Goal: Transaction & Acquisition: Purchase product/service

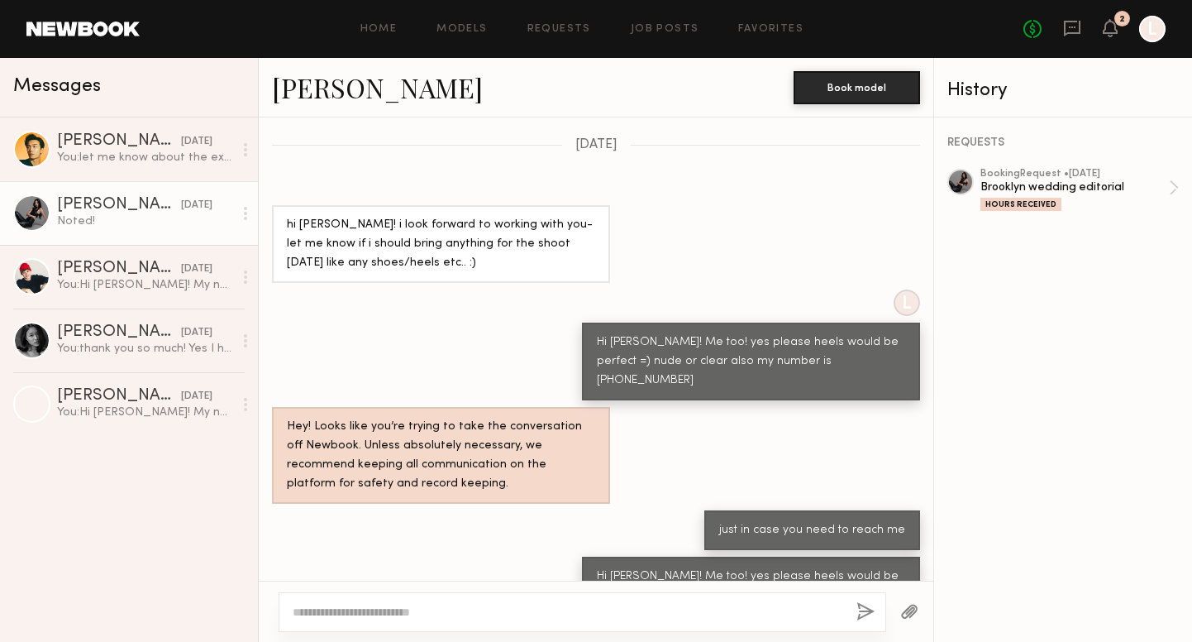
scroll to position [2243, 0]
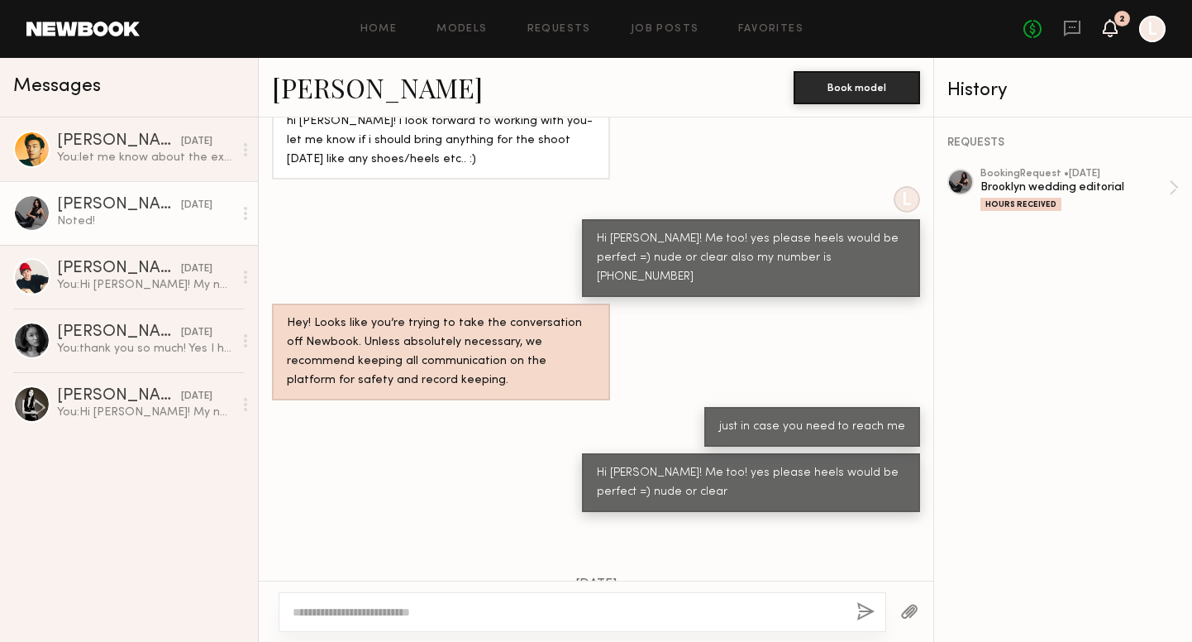
click at [1109, 33] on icon at bounding box center [1110, 28] width 13 height 12
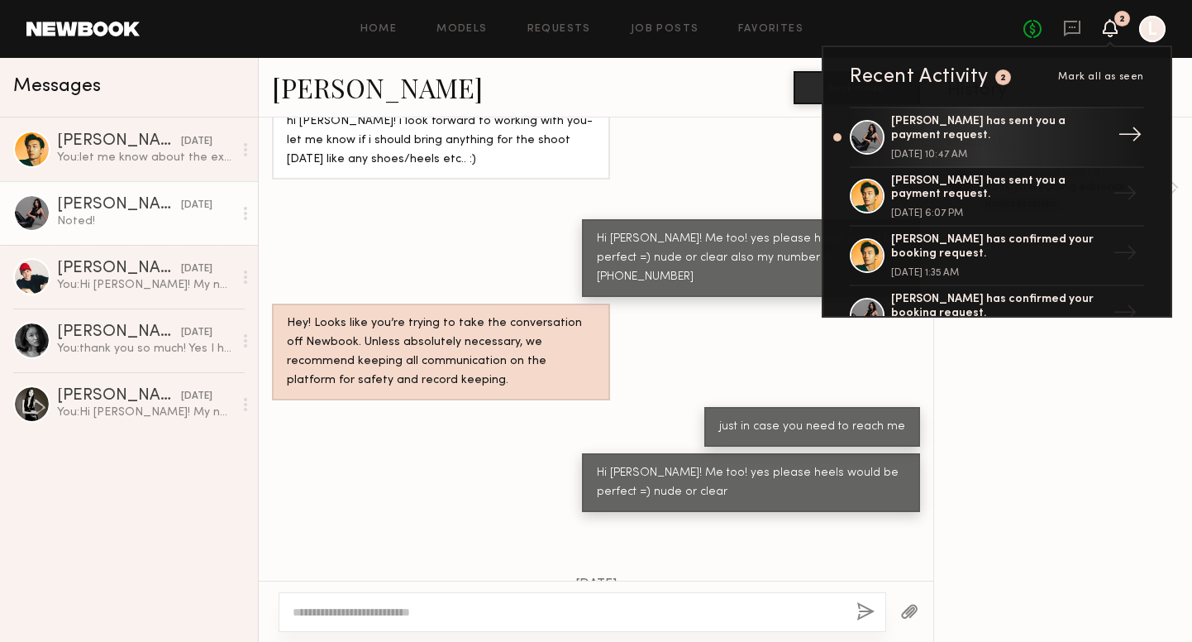
click at [988, 131] on div "[PERSON_NAME] has sent you a payment request." at bounding box center [998, 129] width 215 height 28
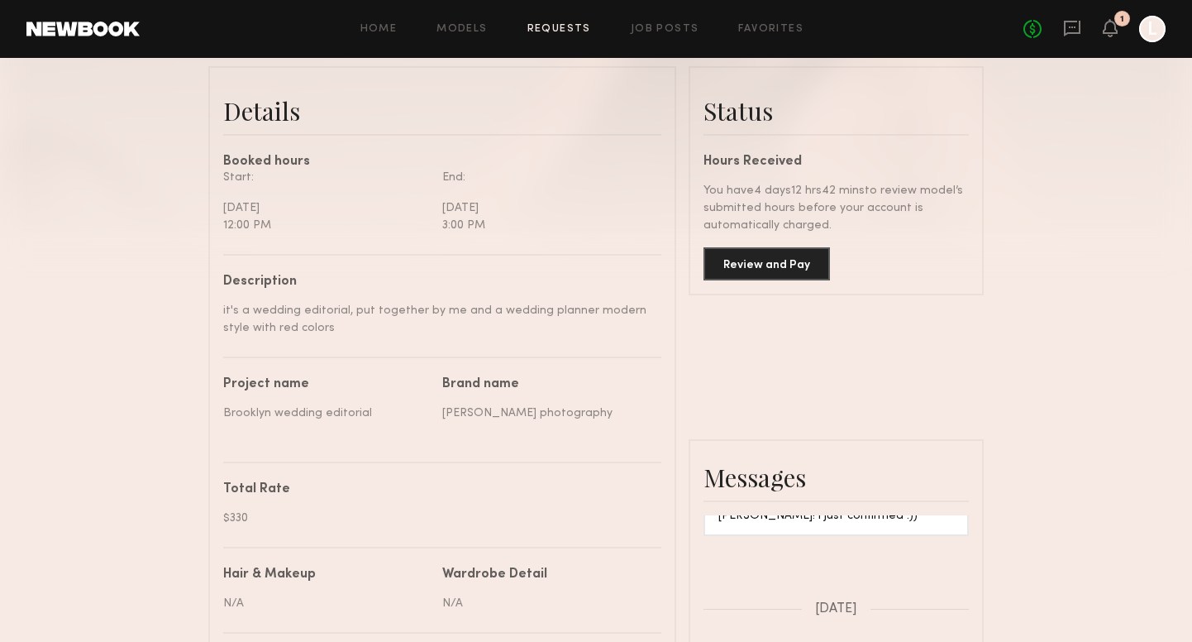
scroll to position [390, 0]
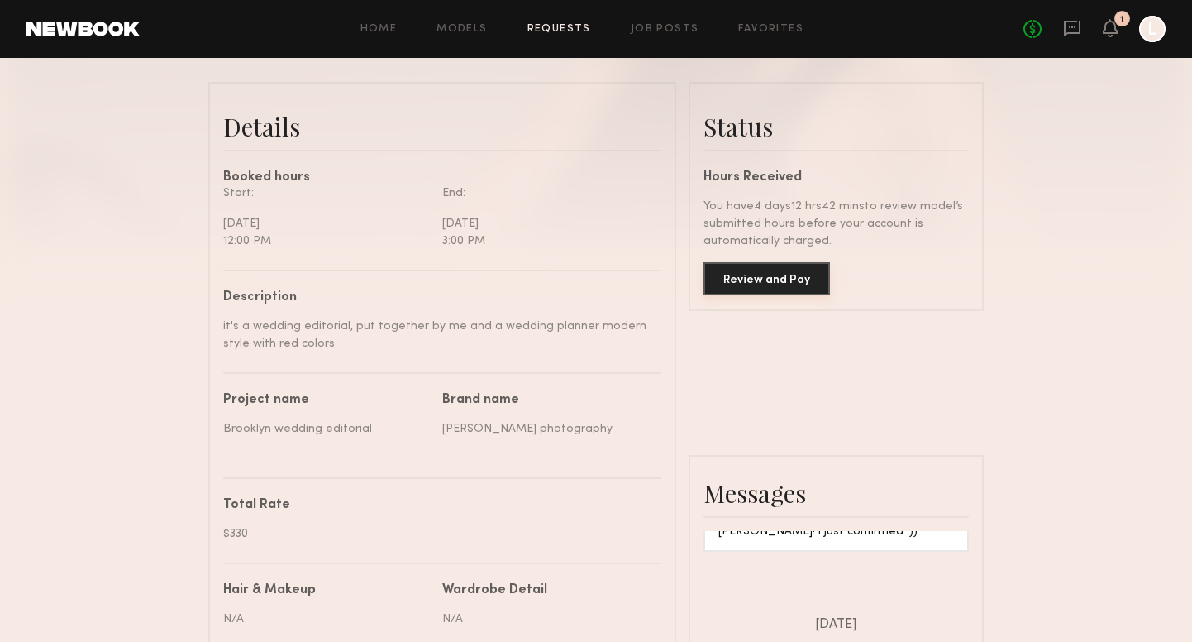
click at [810, 273] on button "Review and Pay" at bounding box center [767, 278] width 127 height 33
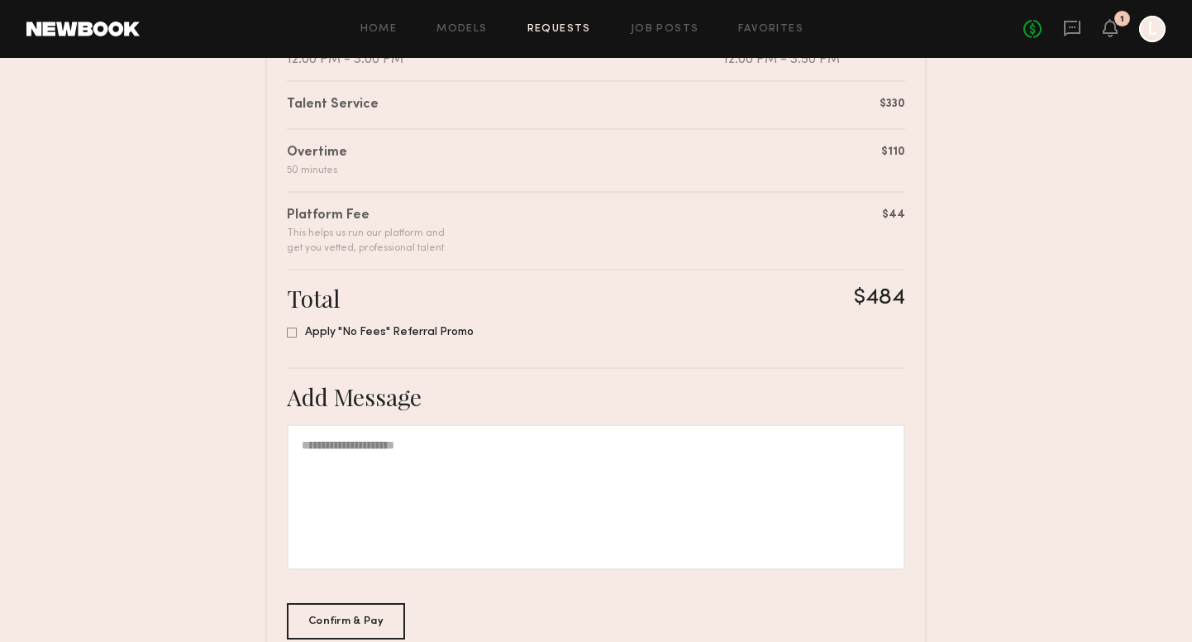
scroll to position [404, 0]
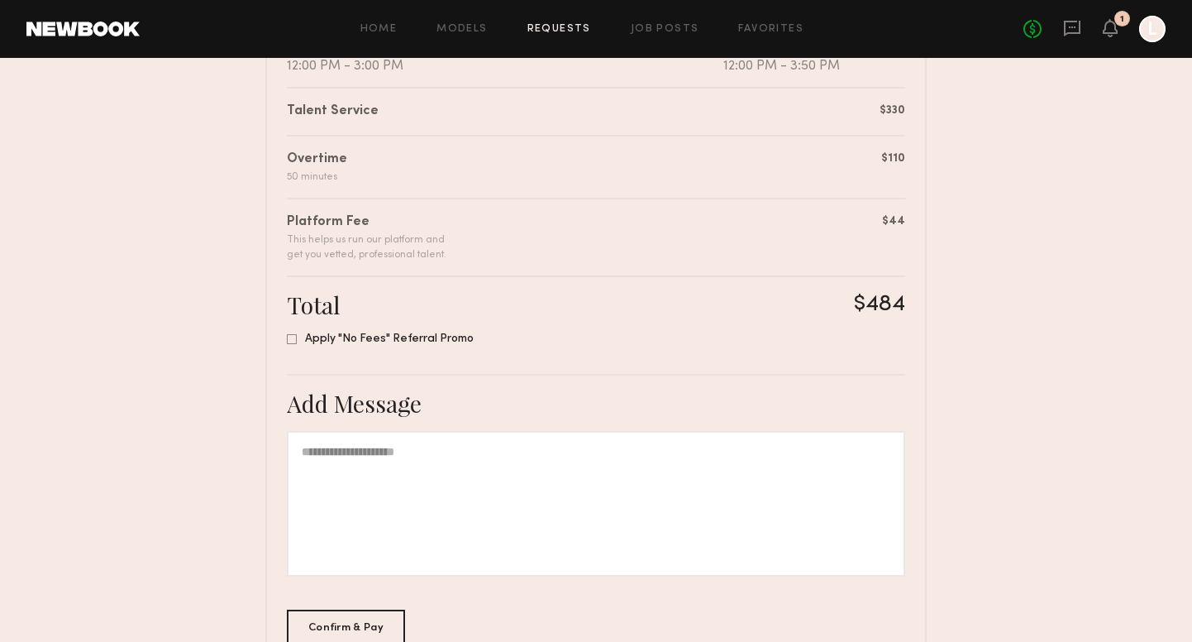
click at [696, 479] on div at bounding box center [596, 504] width 619 height 146
click at [374, 620] on div "Confirm & Pay" at bounding box center [346, 627] width 118 height 36
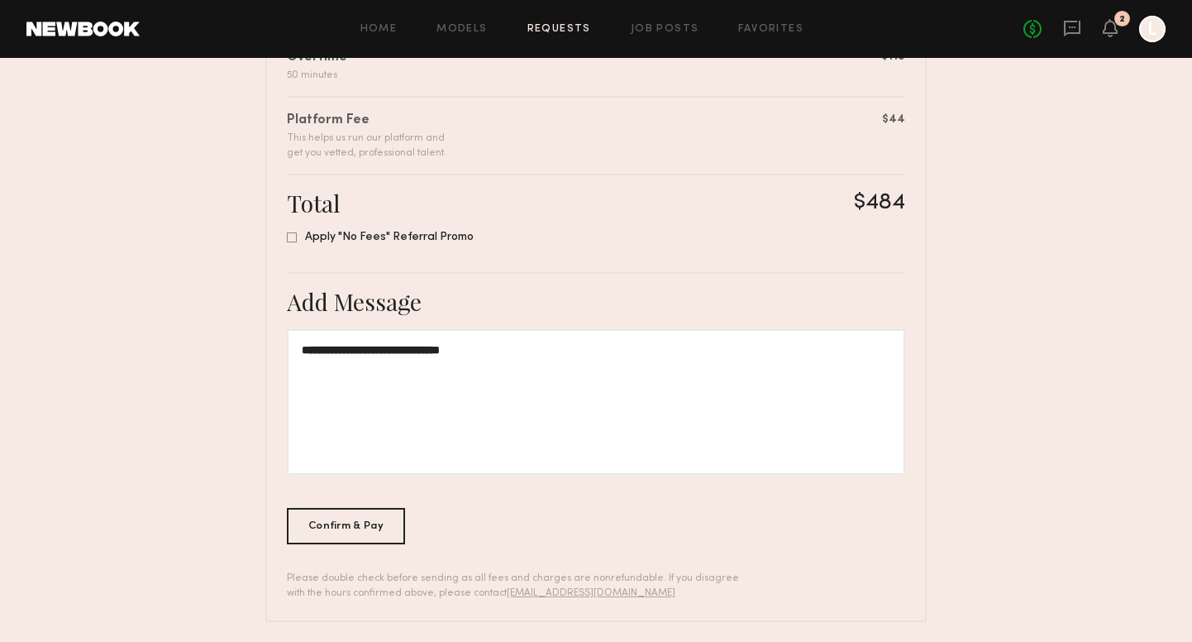
scroll to position [513, 0]
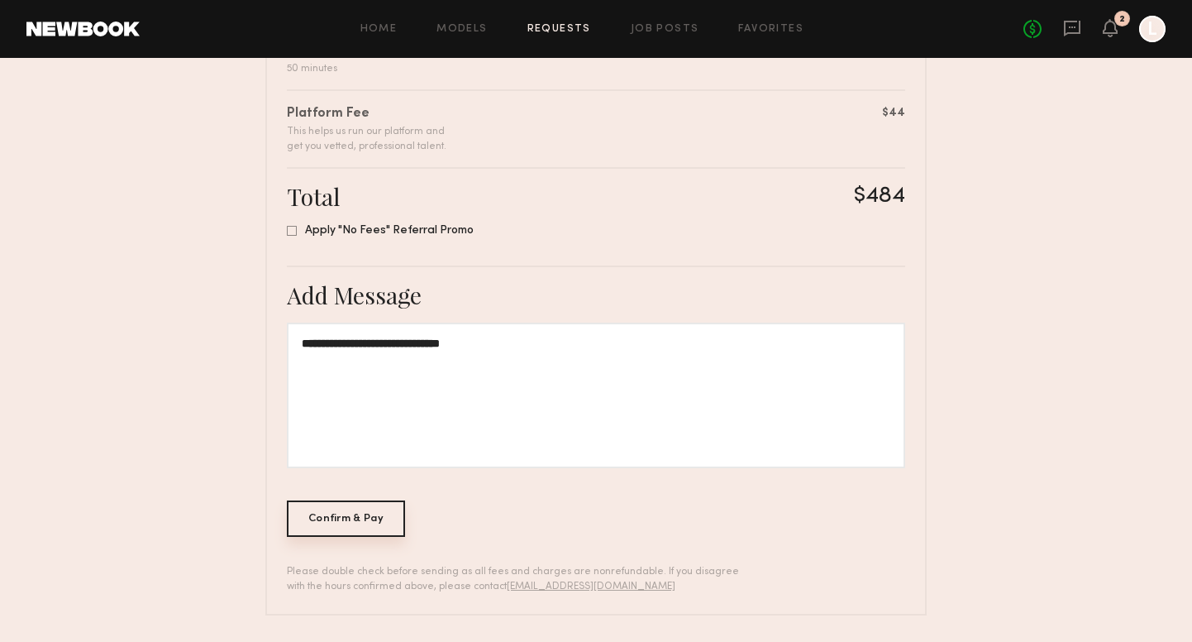
click at [332, 513] on div "Confirm & Pay" at bounding box center [346, 518] width 118 height 36
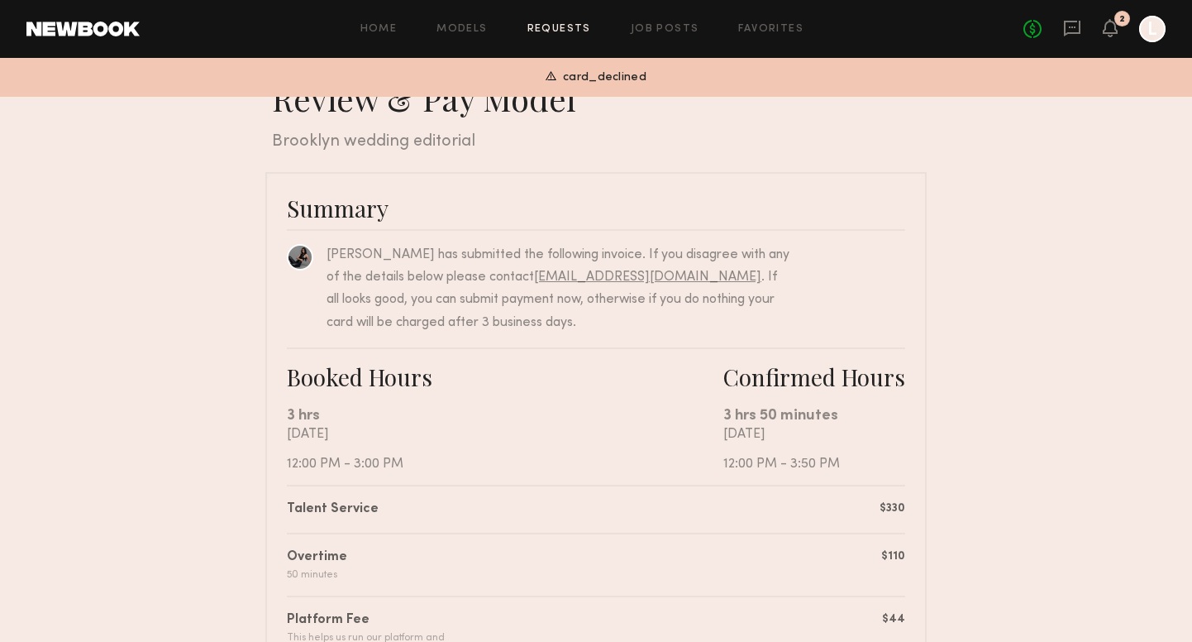
scroll to position [0, 0]
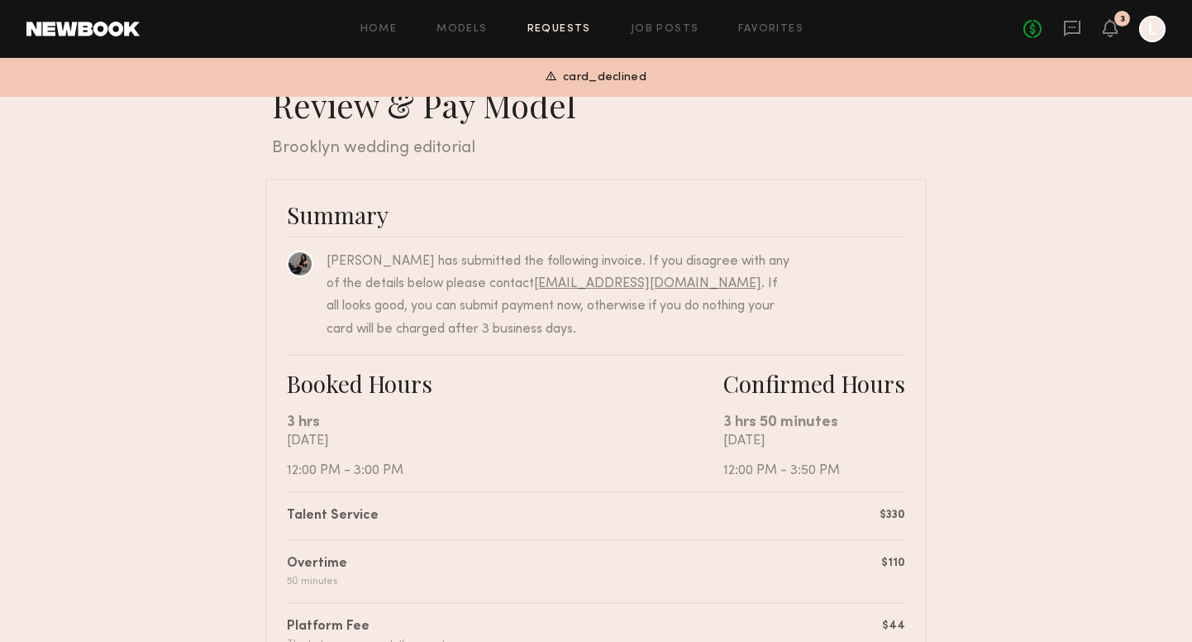
click at [609, 74] on span "card_declined" at bounding box center [605, 78] width 84 height 19
click at [601, 82] on span "card_declined" at bounding box center [605, 78] width 84 height 19
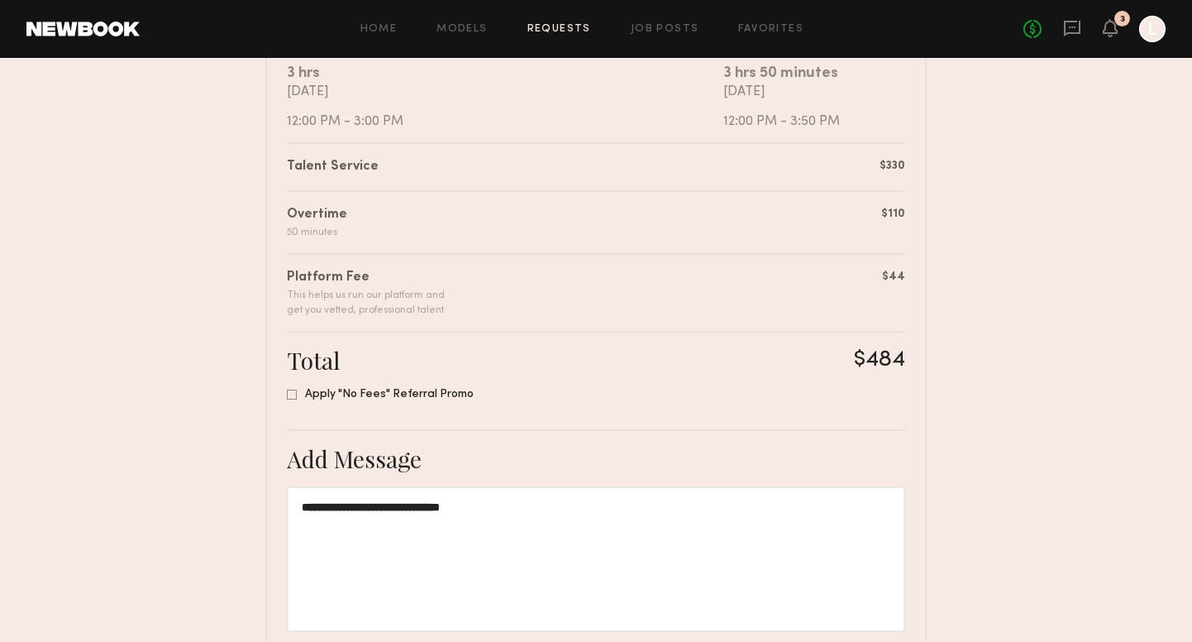
scroll to position [369, 0]
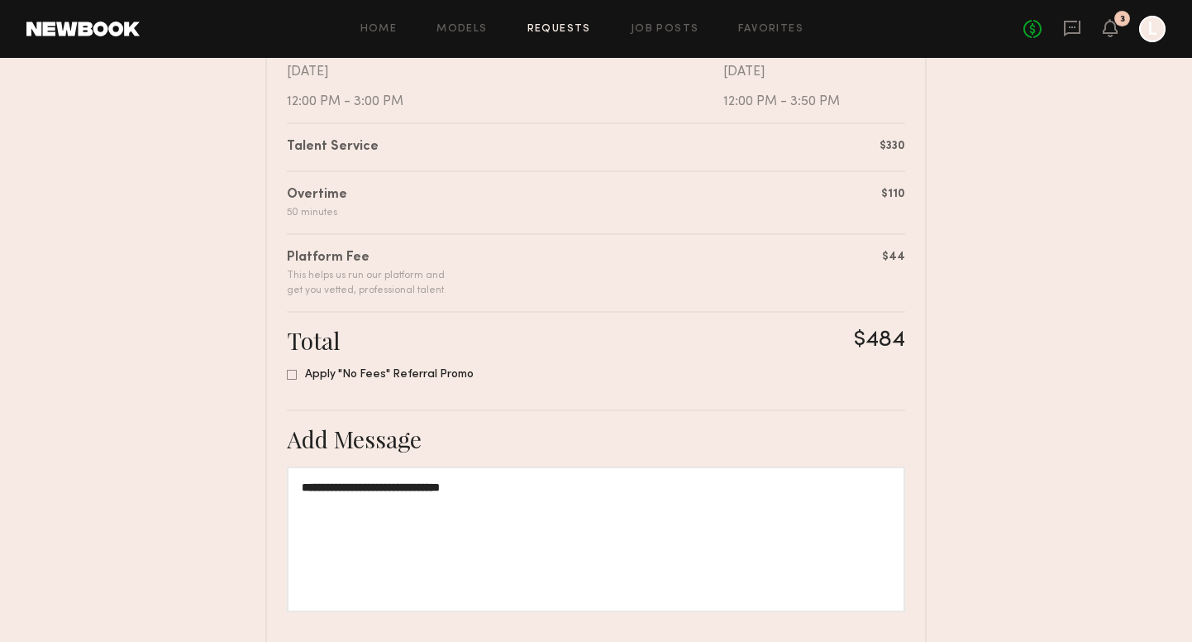
click at [1149, 31] on div at bounding box center [1153, 29] width 26 height 26
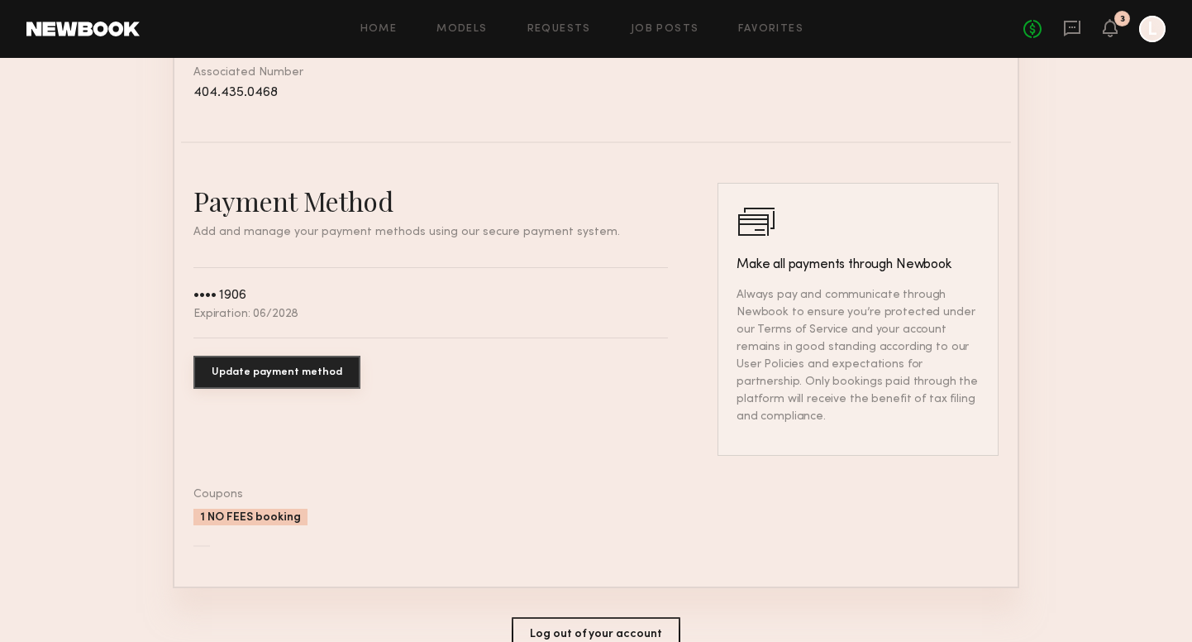
scroll to position [820, 0]
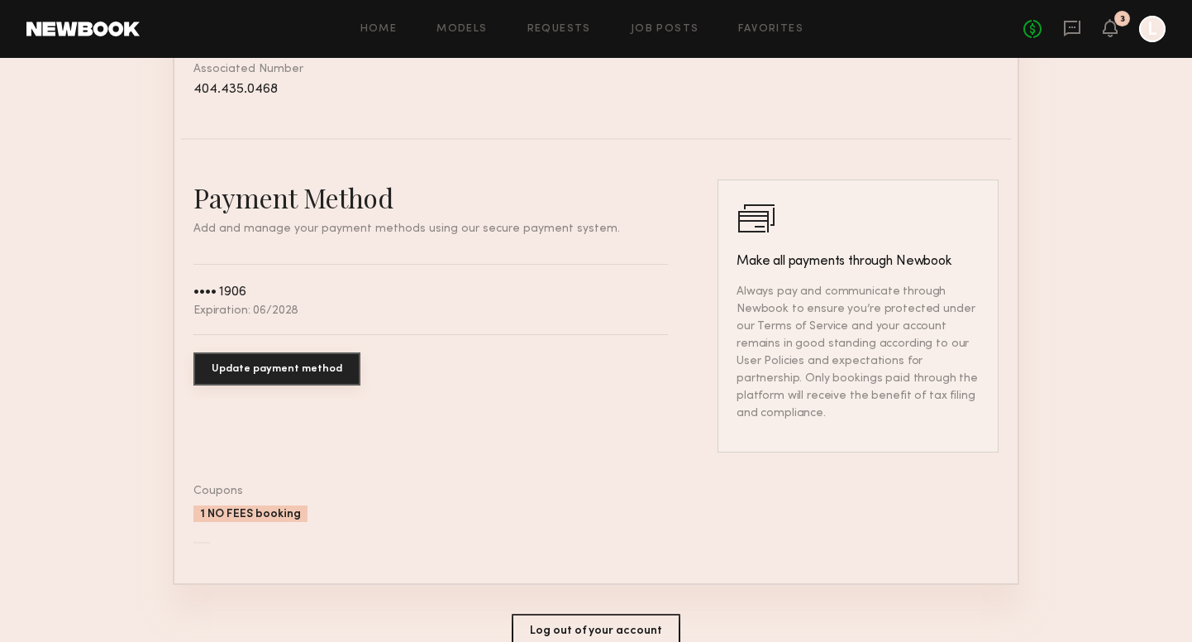
click at [230, 505] on div "1 NO FEES booking" at bounding box center [251, 513] width 114 height 17
click at [255, 505] on div "1 NO FEES booking" at bounding box center [251, 513] width 114 height 17
click at [313, 449] on div "Payment Method Add and manage your payment methods using our secure payment sys…" at bounding box center [596, 361] width 805 height 364
click at [1117, 22] on div "3" at bounding box center [1123, 19] width 16 height 16
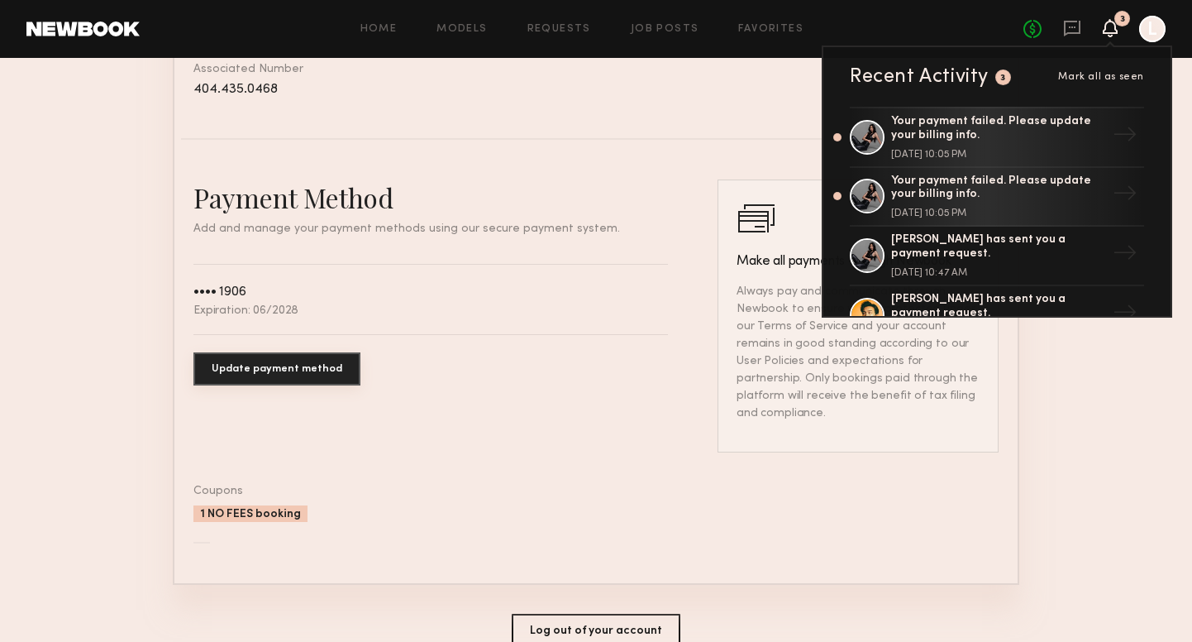
click at [315, 359] on button "Update payment method" at bounding box center [277, 368] width 167 height 33
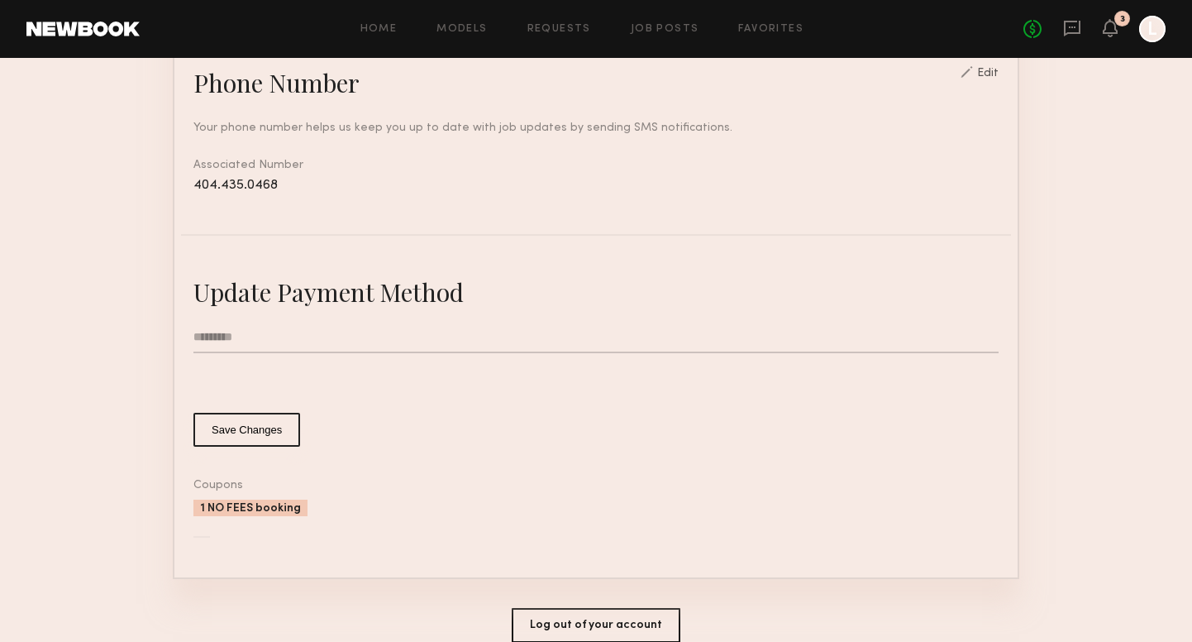
scroll to position [720, 0]
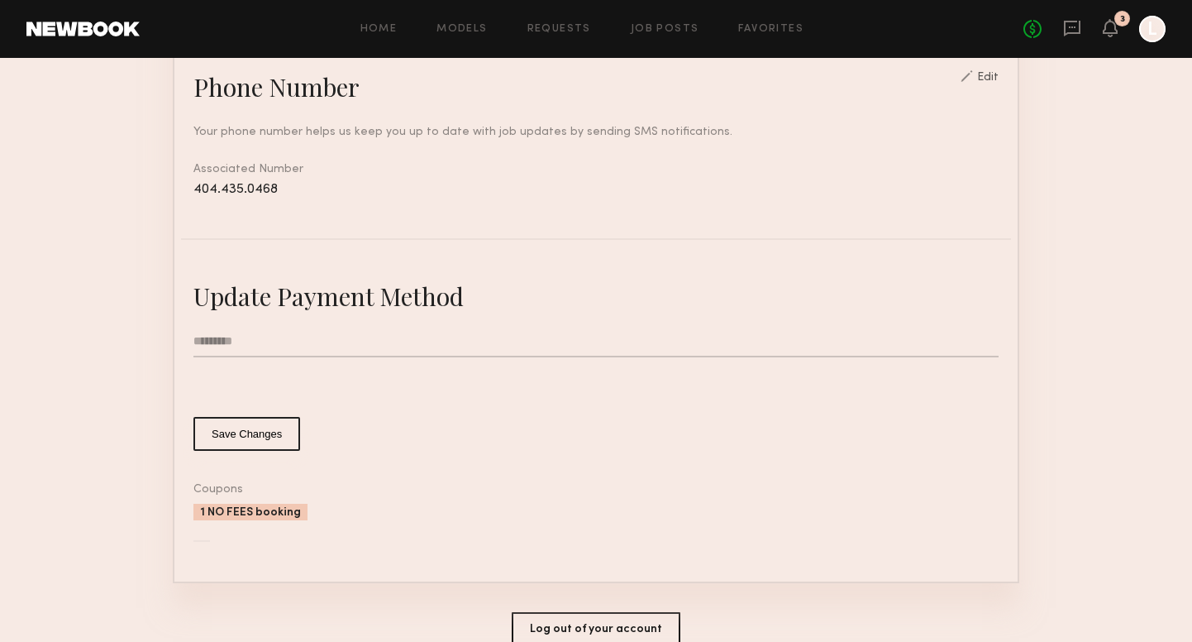
click at [402, 341] on input "text" at bounding box center [596, 341] width 805 height 31
type input "**********"
click at [227, 436] on button "Save Changes" at bounding box center [247, 434] width 107 height 34
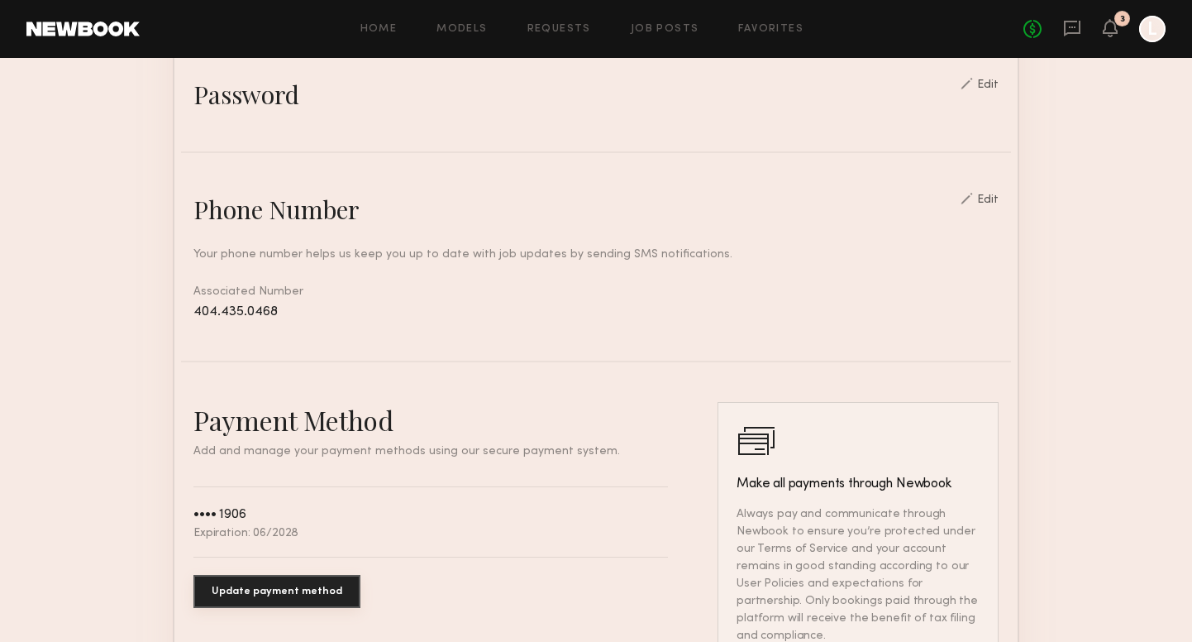
scroll to position [392, 0]
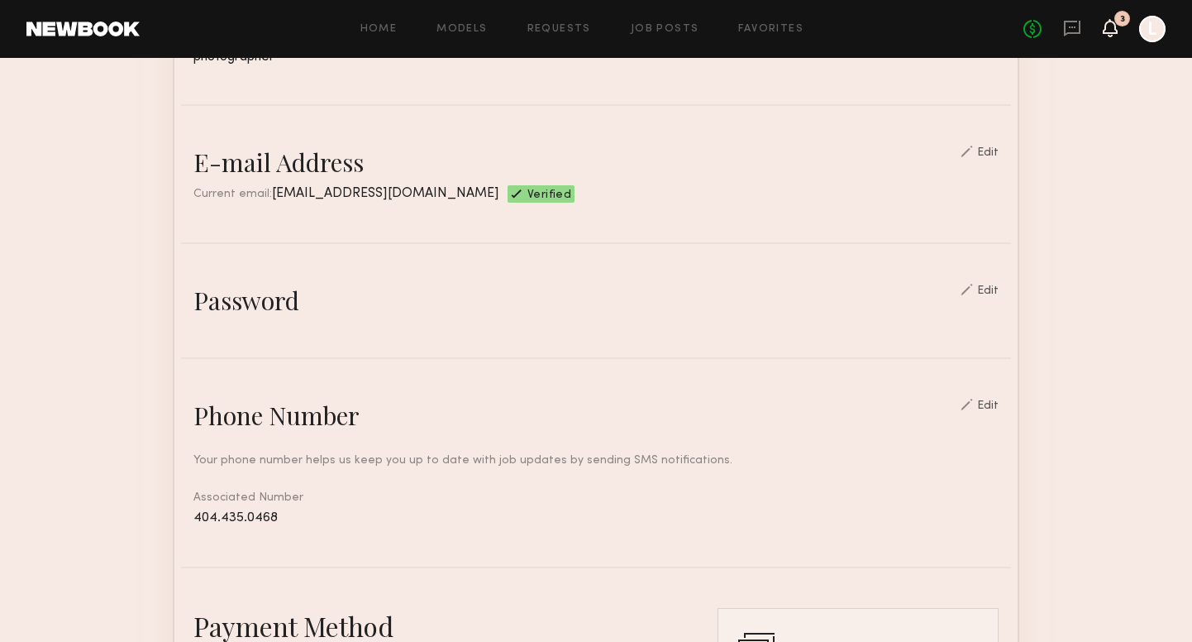
click at [1111, 29] on icon at bounding box center [1110, 28] width 13 height 12
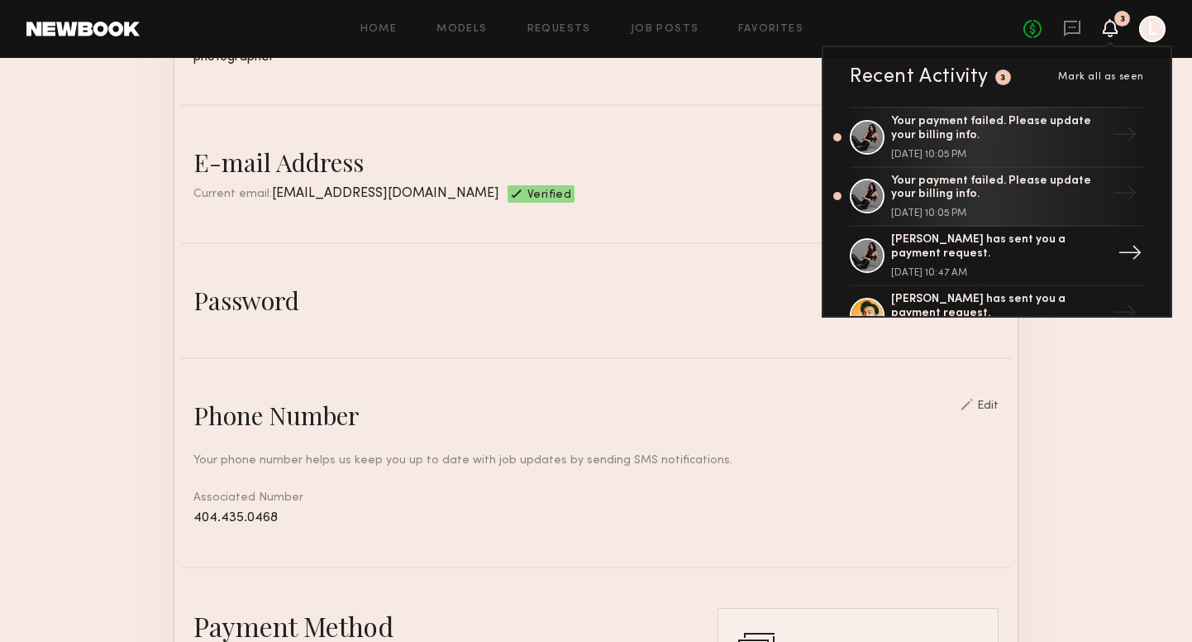
click at [917, 251] on div "[PERSON_NAME] has sent you a payment request." at bounding box center [998, 247] width 215 height 28
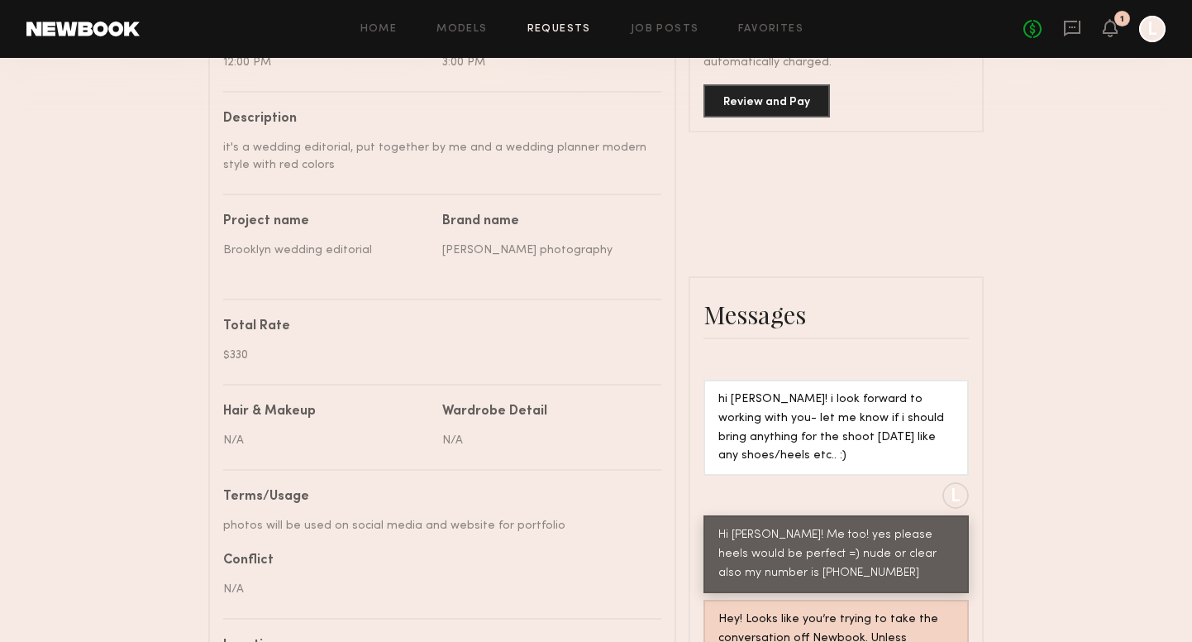
scroll to position [2224, 0]
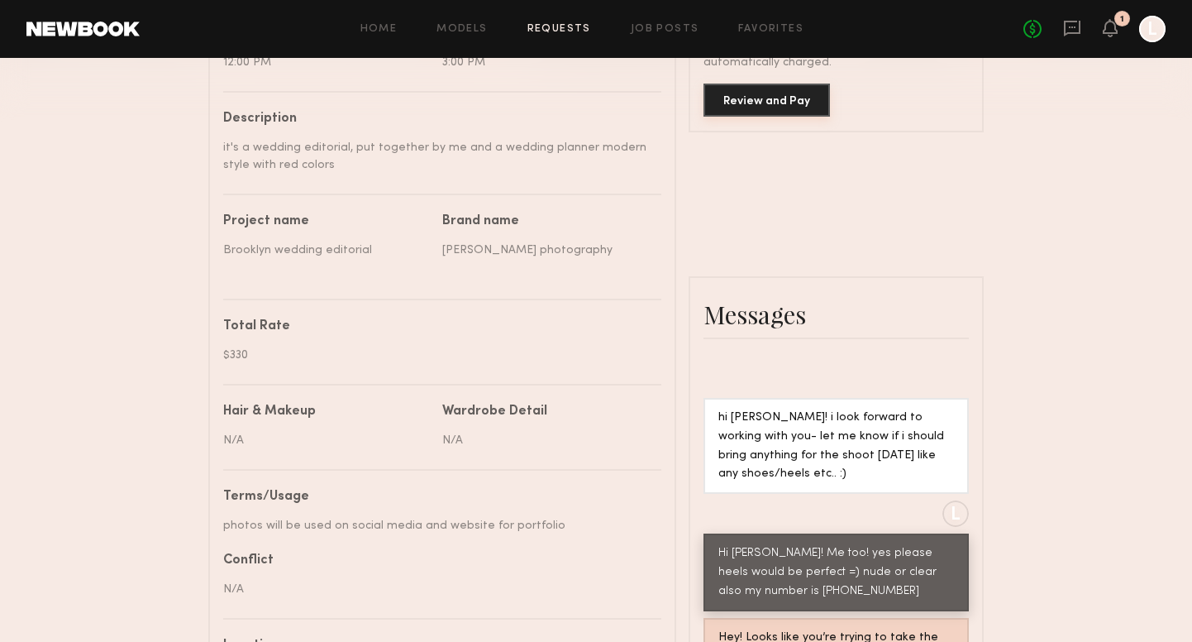
click at [791, 102] on button "Review and Pay" at bounding box center [767, 100] width 127 height 33
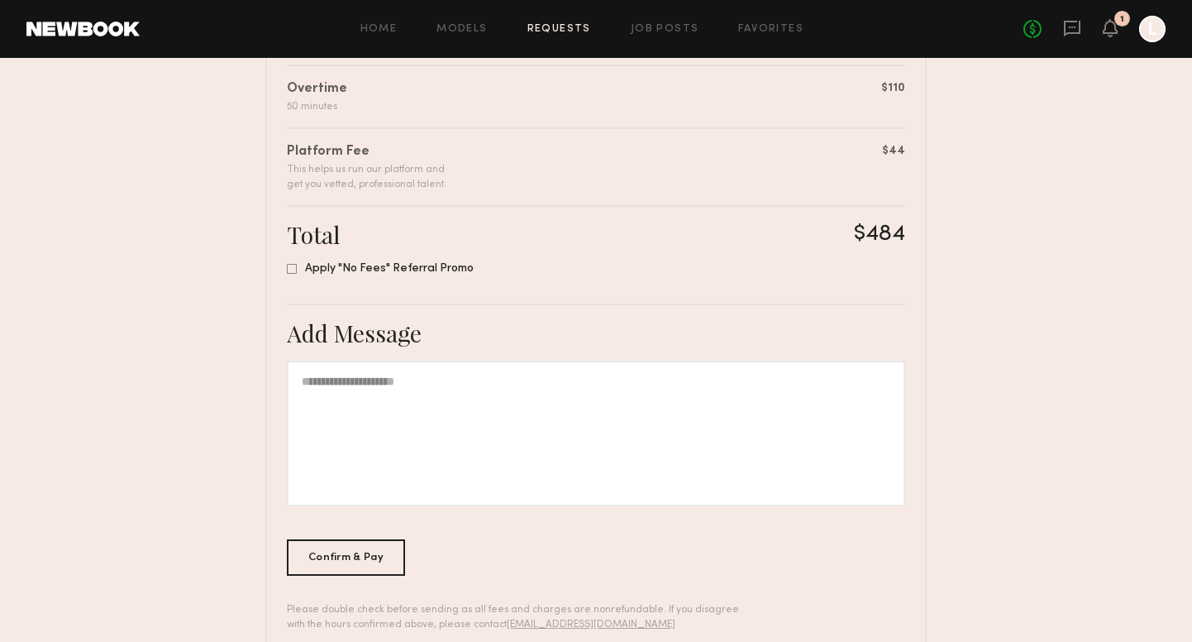
scroll to position [475, 0]
click at [294, 269] on icon at bounding box center [292, 268] width 10 height 10
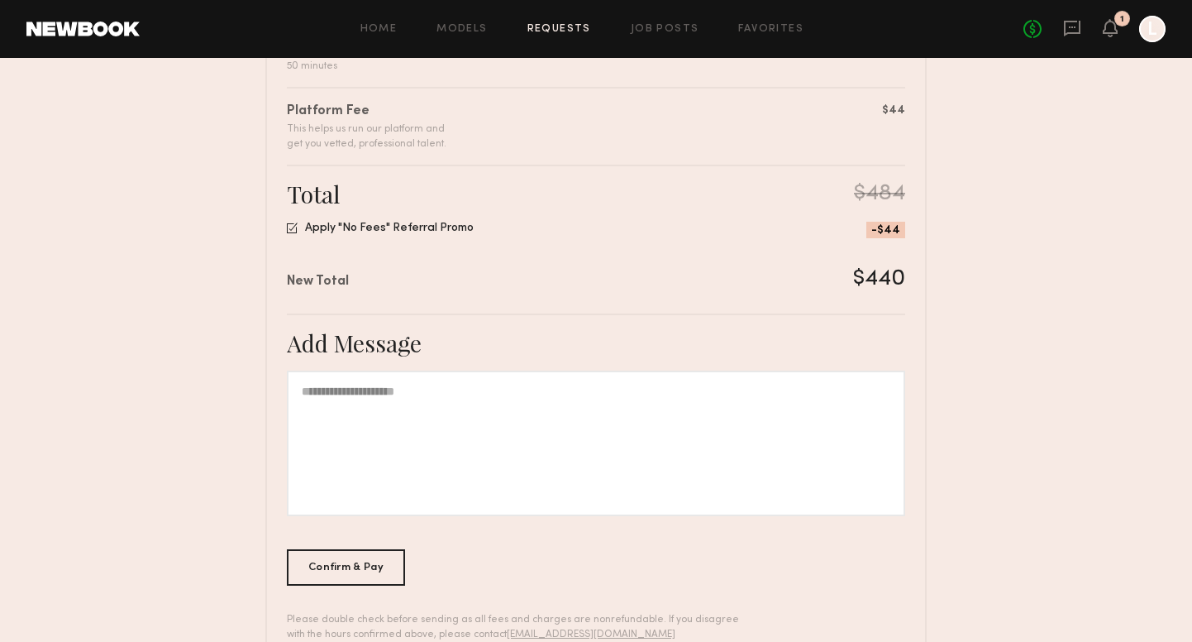
scroll to position [563, 0]
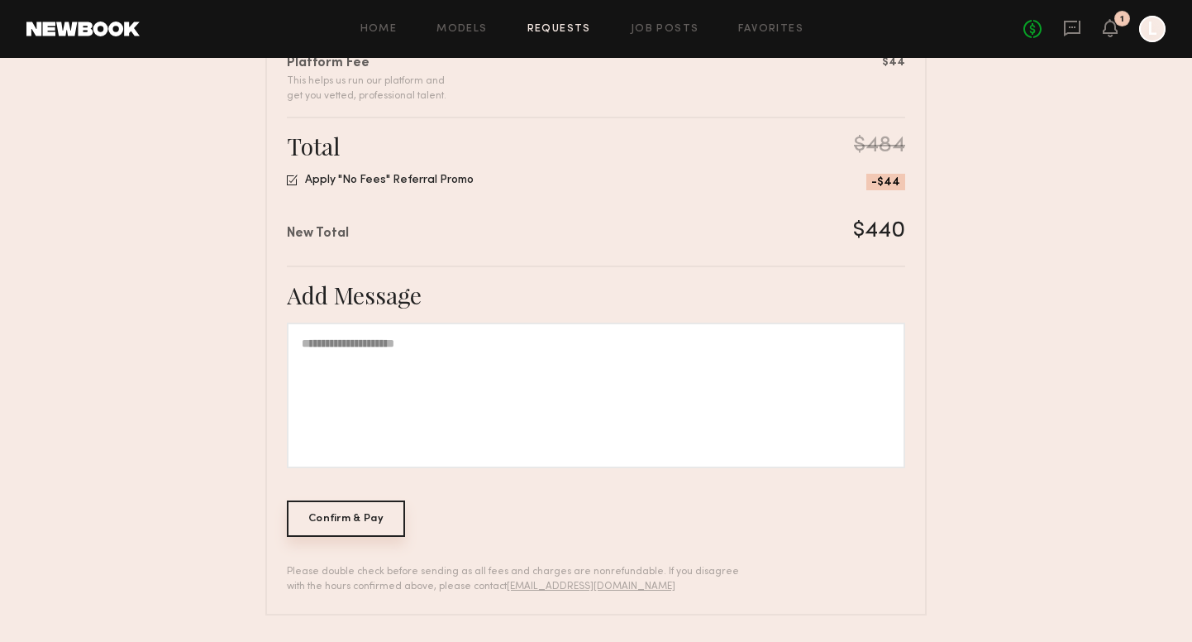
click at [334, 523] on div "Confirm & Pay" at bounding box center [346, 518] width 118 height 36
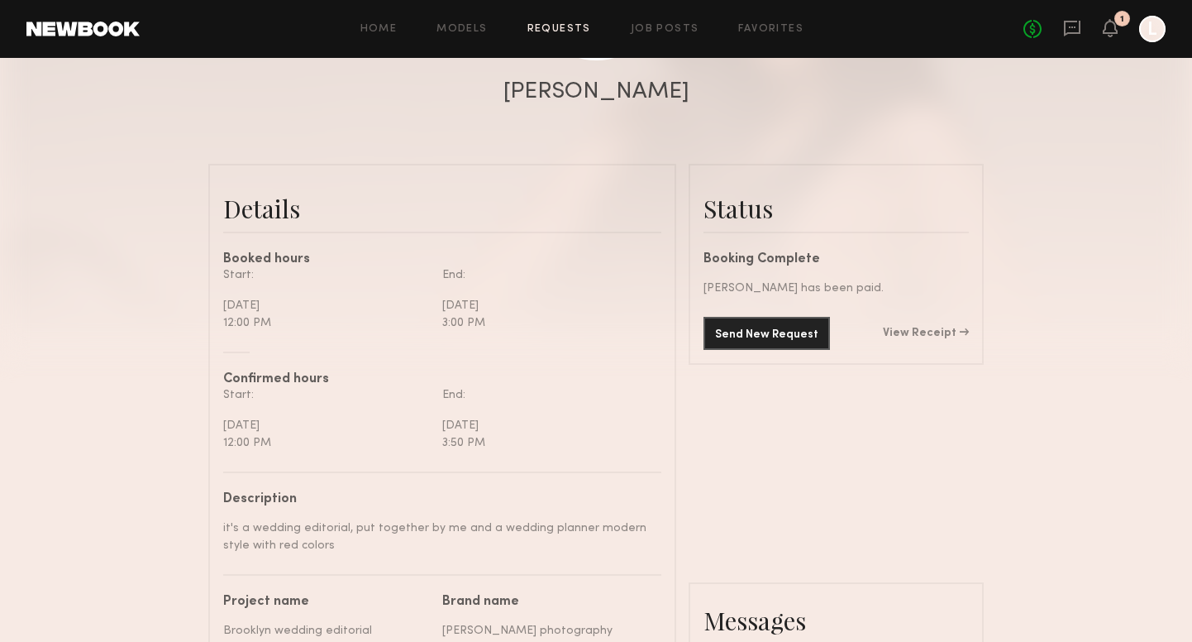
scroll to position [213, 0]
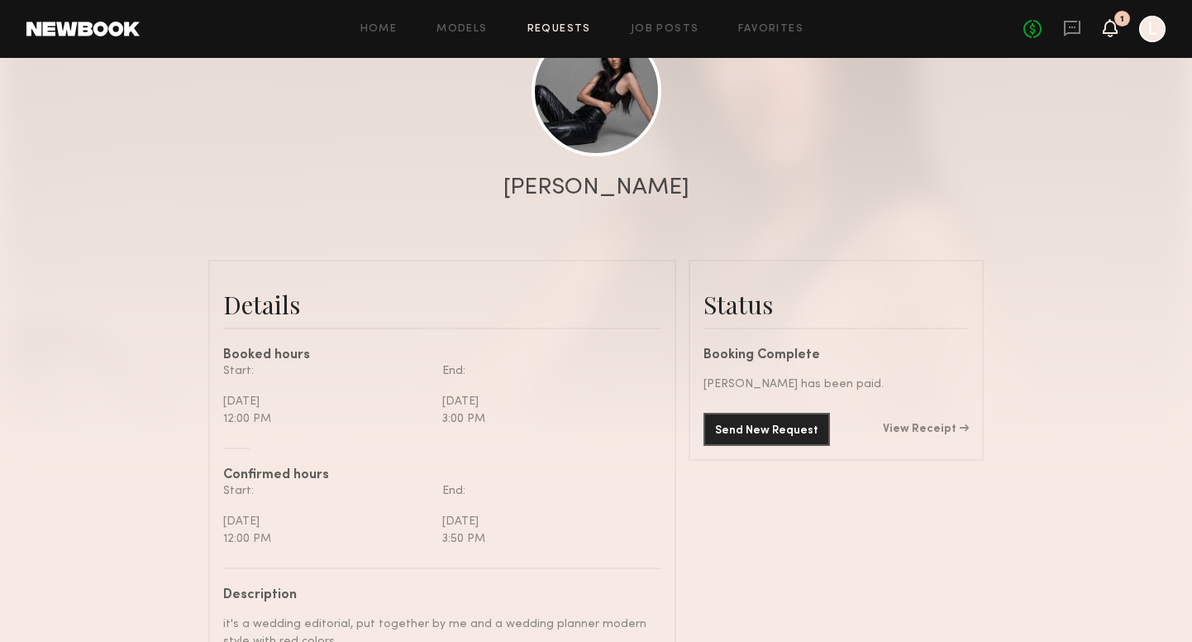
click at [1111, 30] on icon at bounding box center [1110, 28] width 13 height 12
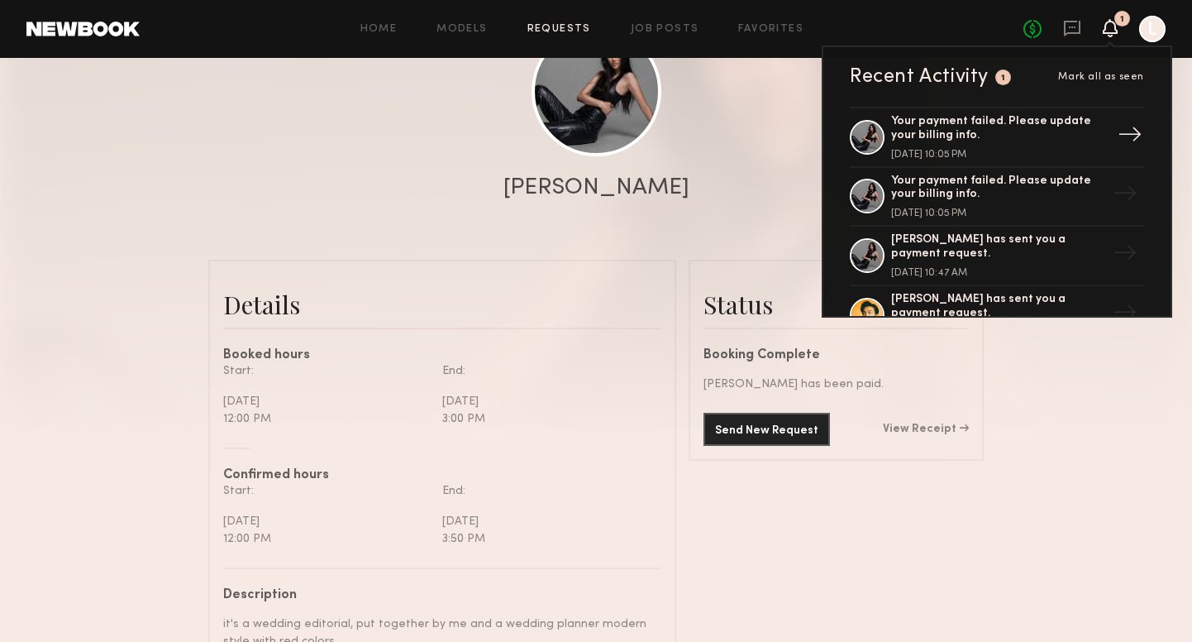
click at [930, 137] on div "Your payment failed. Please update your billing info." at bounding box center [998, 129] width 215 height 28
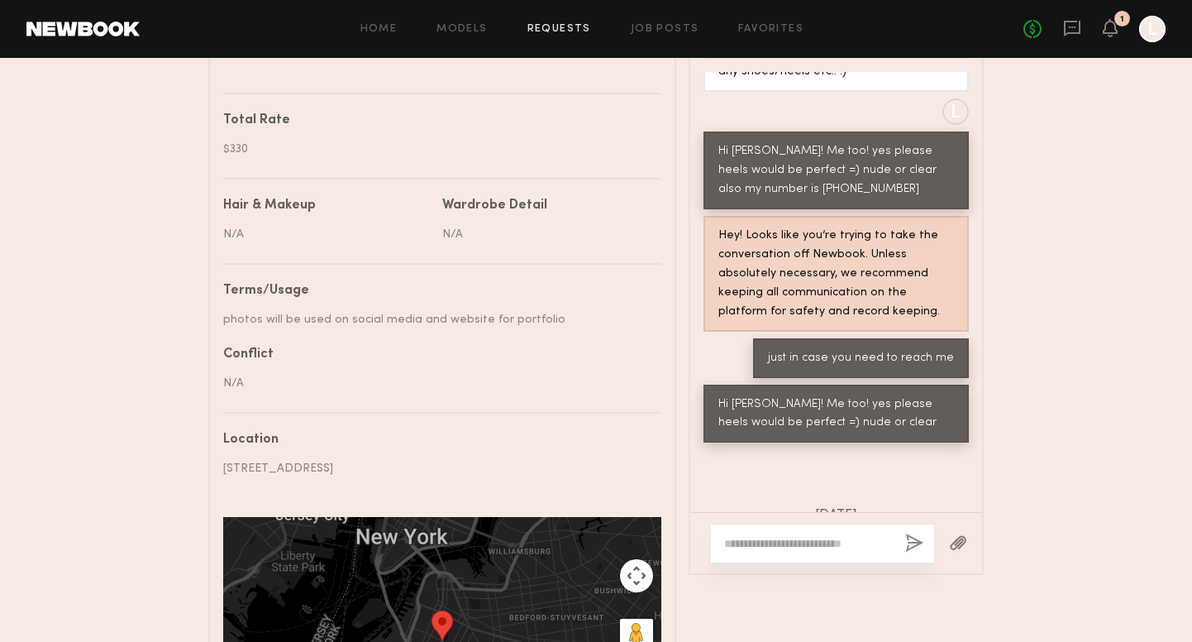
scroll to position [897, 0]
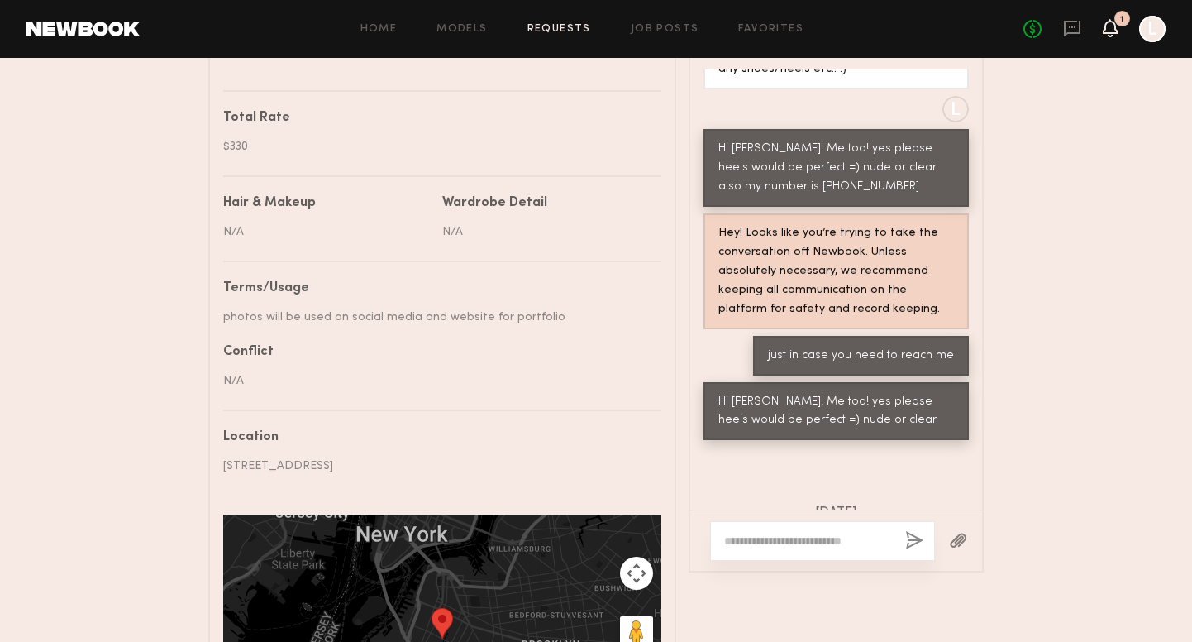
click at [1111, 32] on icon at bounding box center [1110, 28] width 13 height 12
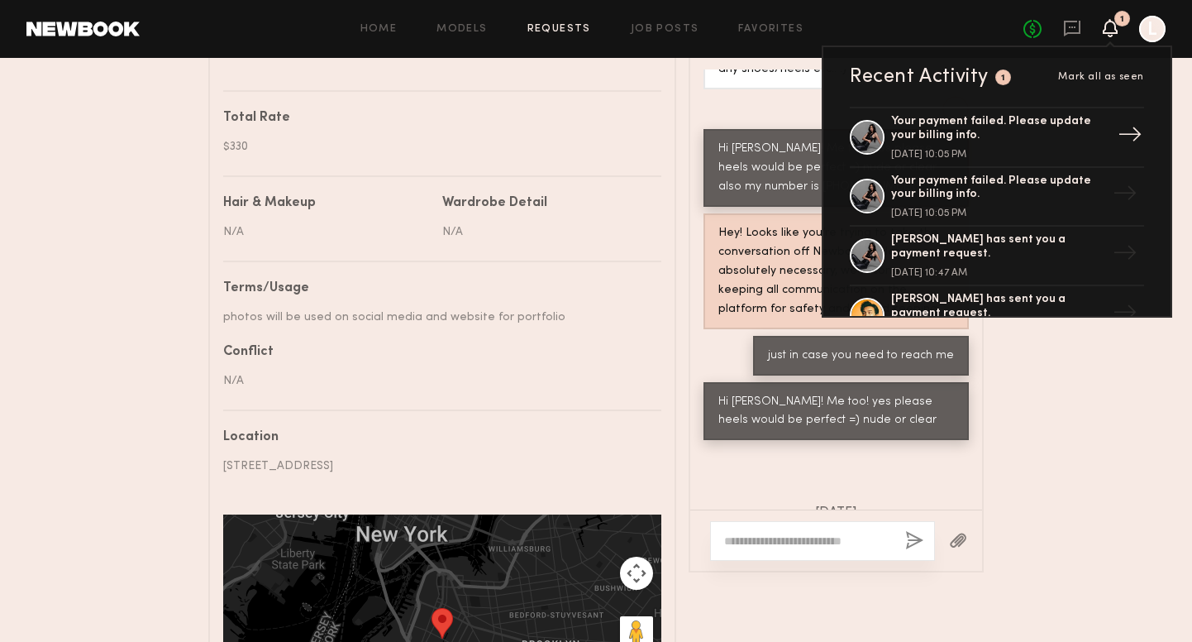
click at [942, 127] on div "Your payment failed. Please update your billing info." at bounding box center [998, 129] width 215 height 28
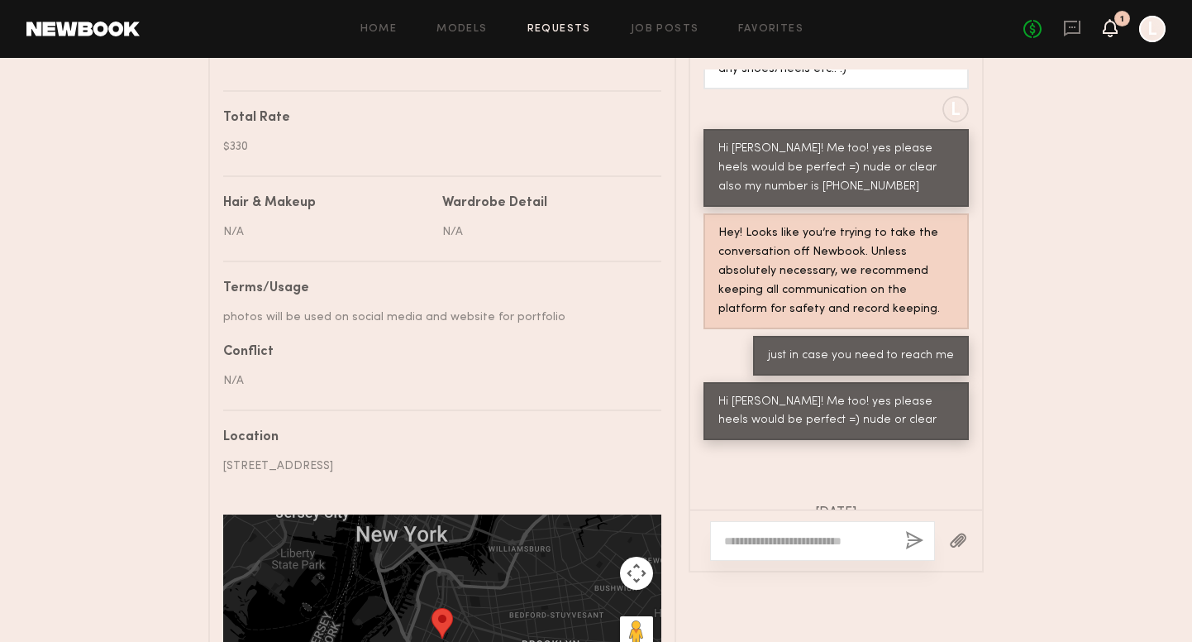
click at [1116, 33] on icon at bounding box center [1110, 28] width 13 height 12
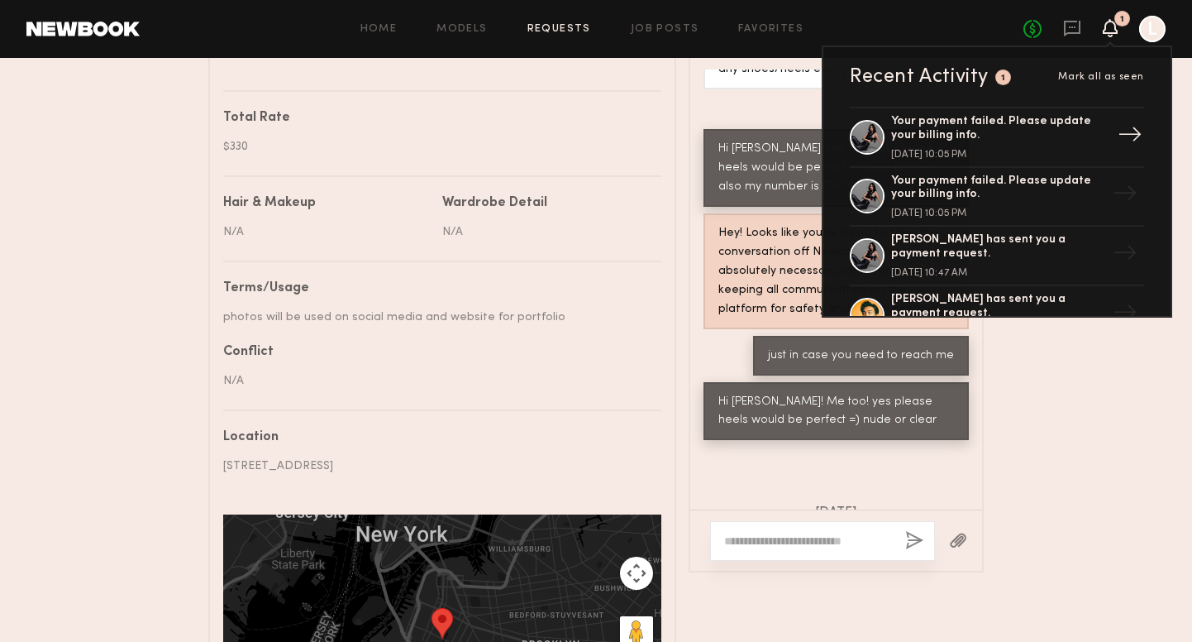
click at [1121, 134] on div "→" at bounding box center [1130, 137] width 38 height 43
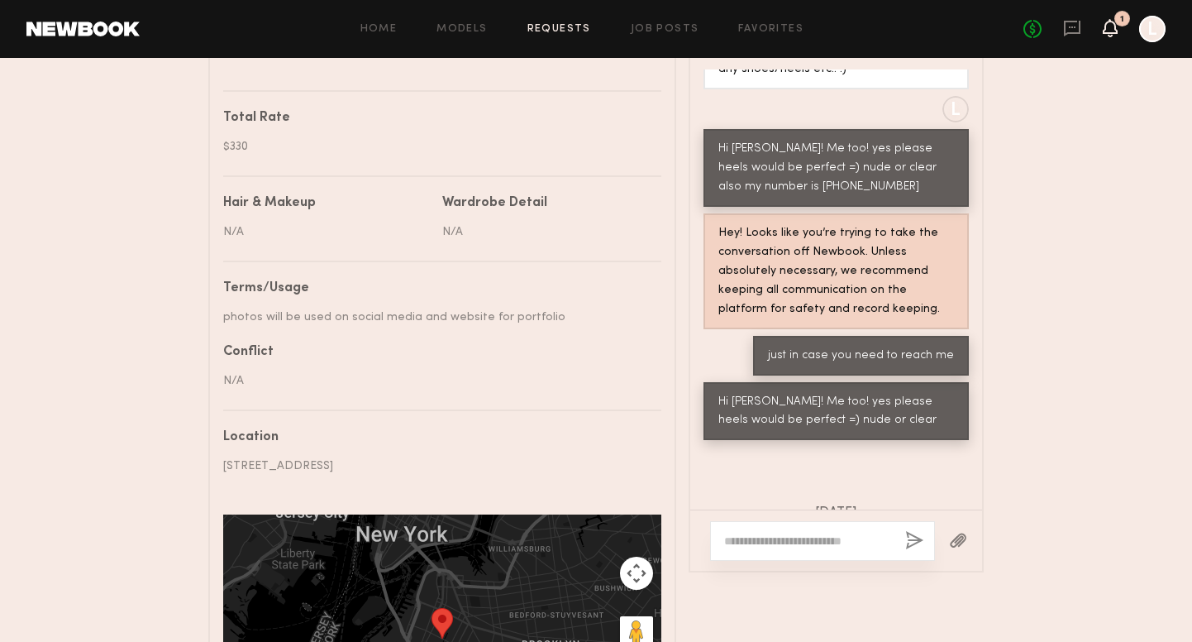
click at [1108, 33] on icon at bounding box center [1110, 28] width 13 height 12
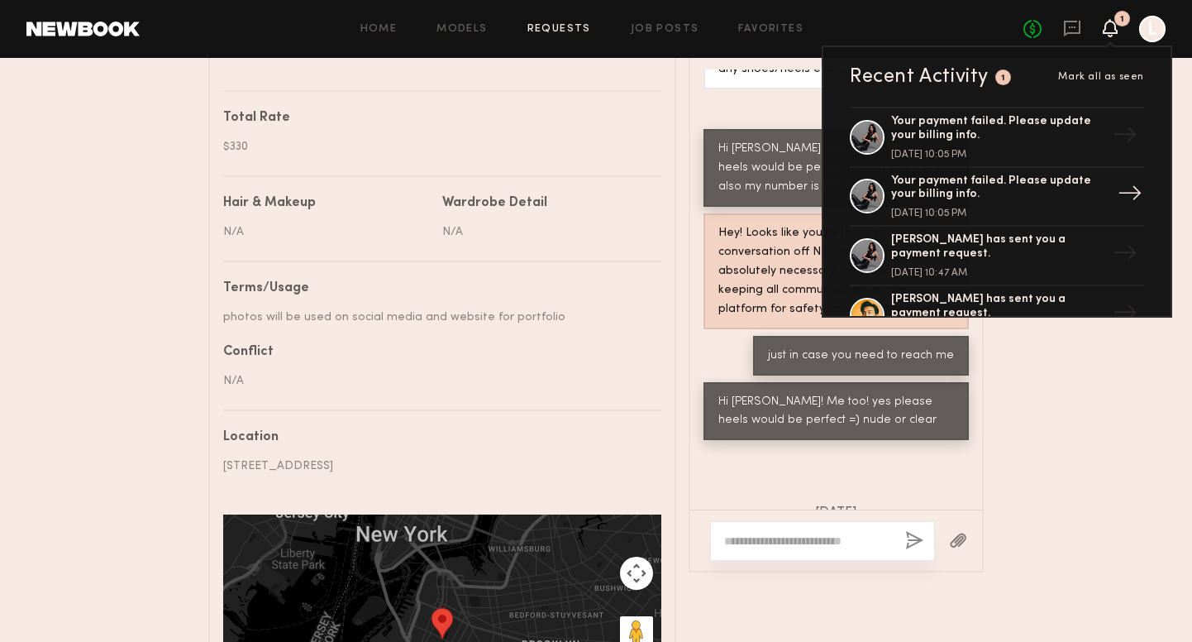
click at [932, 189] on div "Your payment failed. Please update your billing info." at bounding box center [998, 188] width 215 height 28
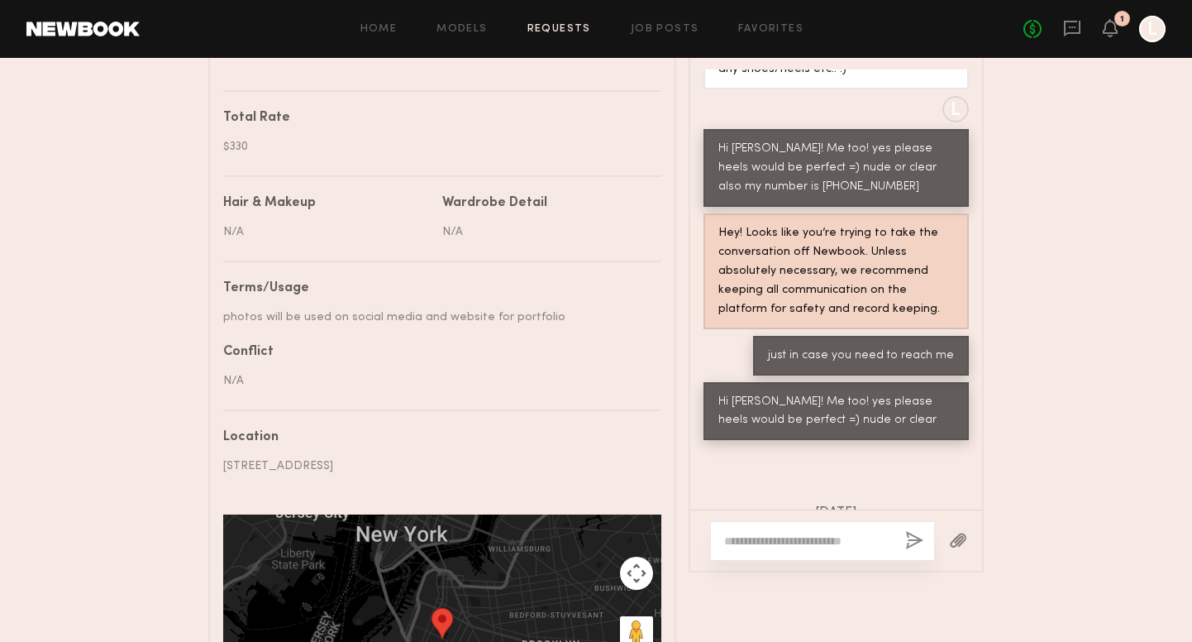
click at [1155, 29] on div at bounding box center [1153, 29] width 26 height 26
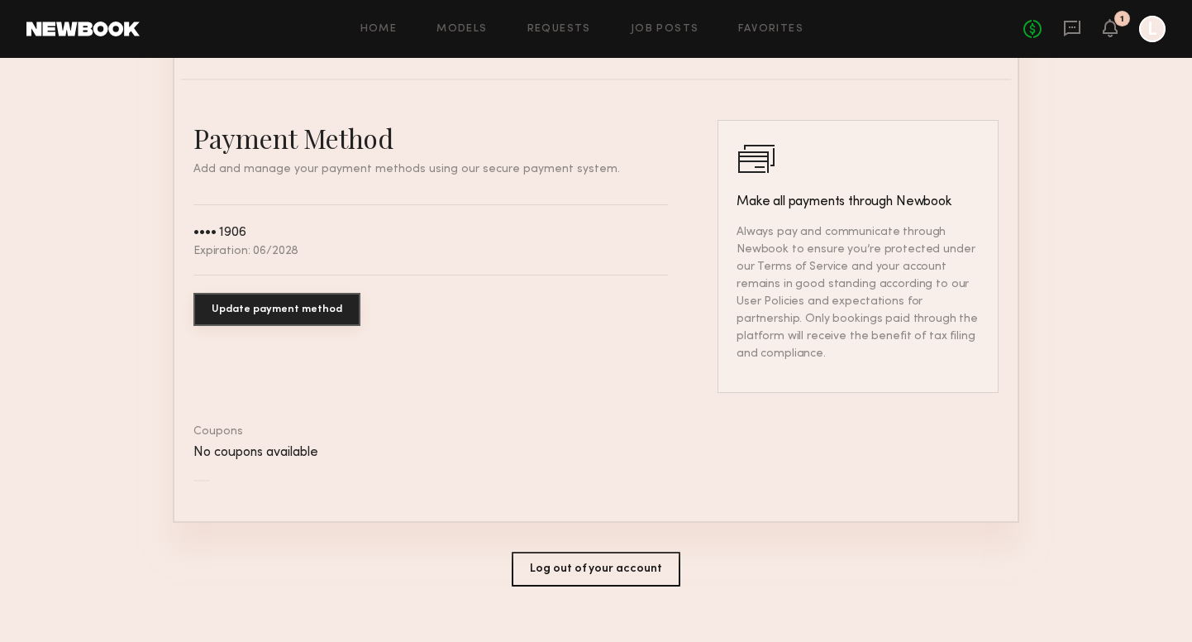
scroll to position [882, 0]
